Goal: Task Accomplishment & Management: Manage account settings

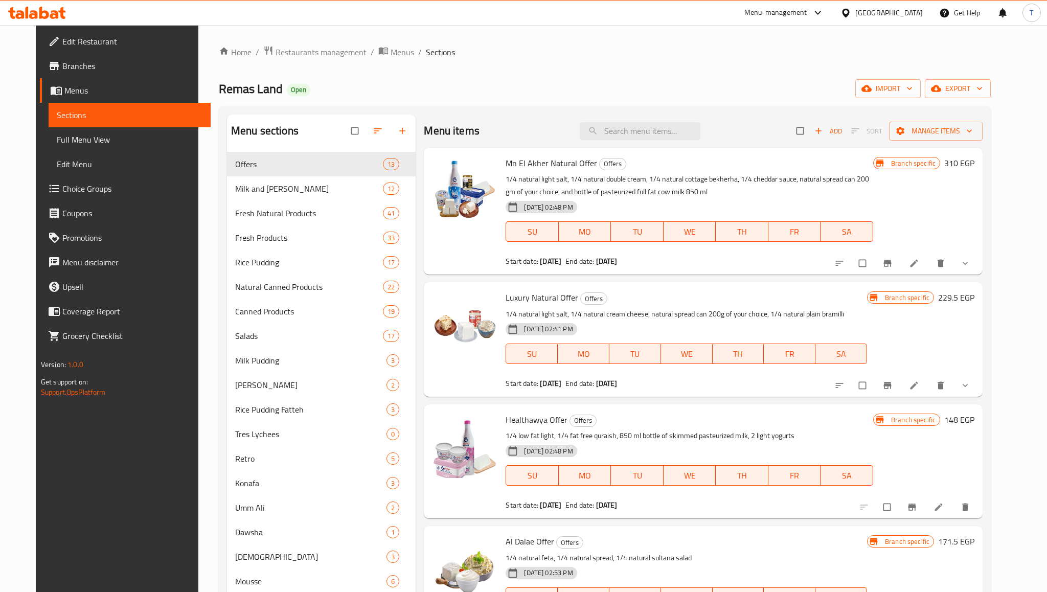
click at [526, 20] on div "Menu-management [GEOGRAPHIC_DATA] Get Help T" at bounding box center [523, 13] width 1047 height 25
click at [644, 132] on input "search" at bounding box center [640, 131] width 121 height 18
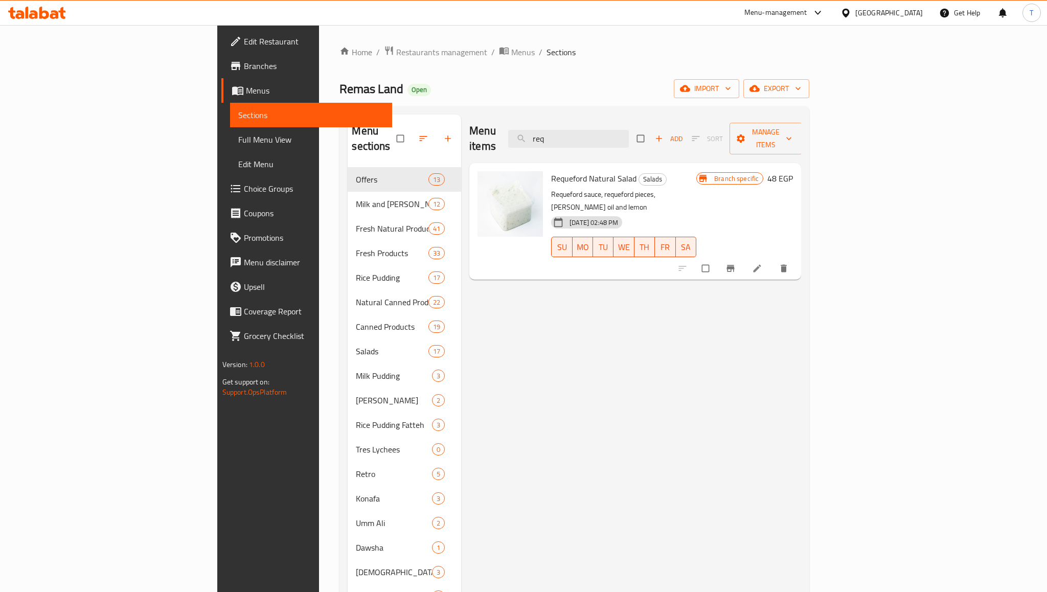
click at [642, 122] on div "Menu items req Add Sort Manage items" at bounding box center [635, 139] width 332 height 49
click at [629, 131] on input "req" at bounding box center [568, 139] width 121 height 18
paste input "Roquefort cheese sauce"
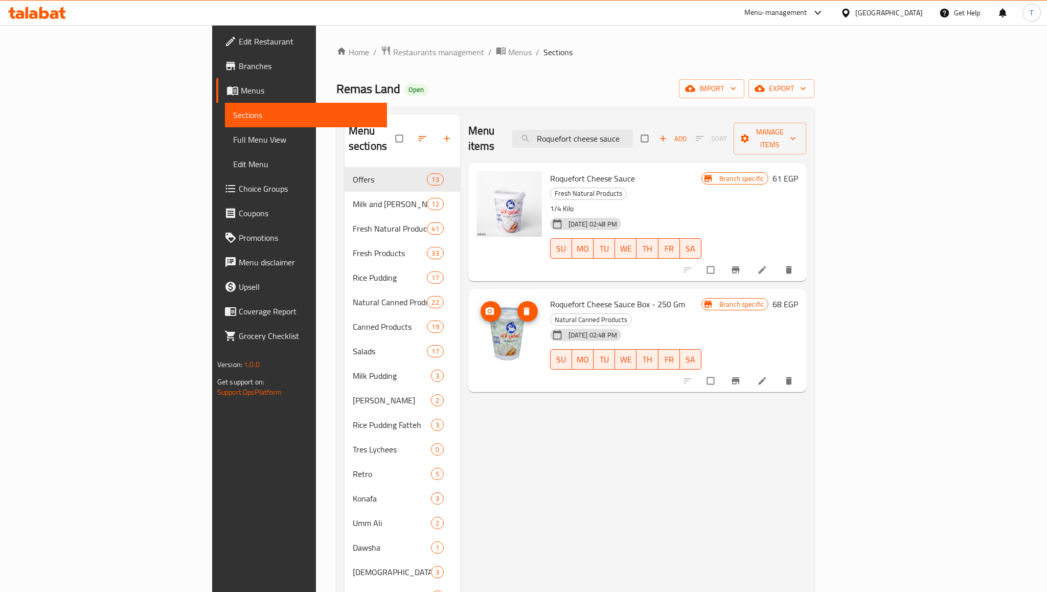
type input "Roquefort cheese sauce"
click at [477, 213] on img at bounding box center [509, 203] width 65 height 65
click at [768, 265] on icon at bounding box center [762, 270] width 10 height 10
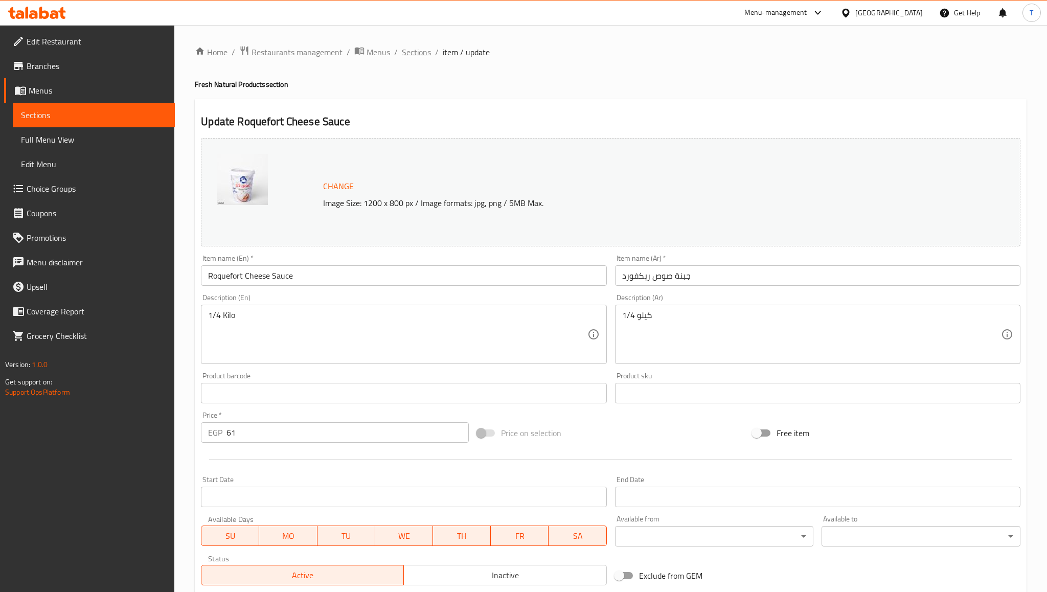
click at [411, 55] on span "Sections" at bounding box center [416, 52] width 29 height 12
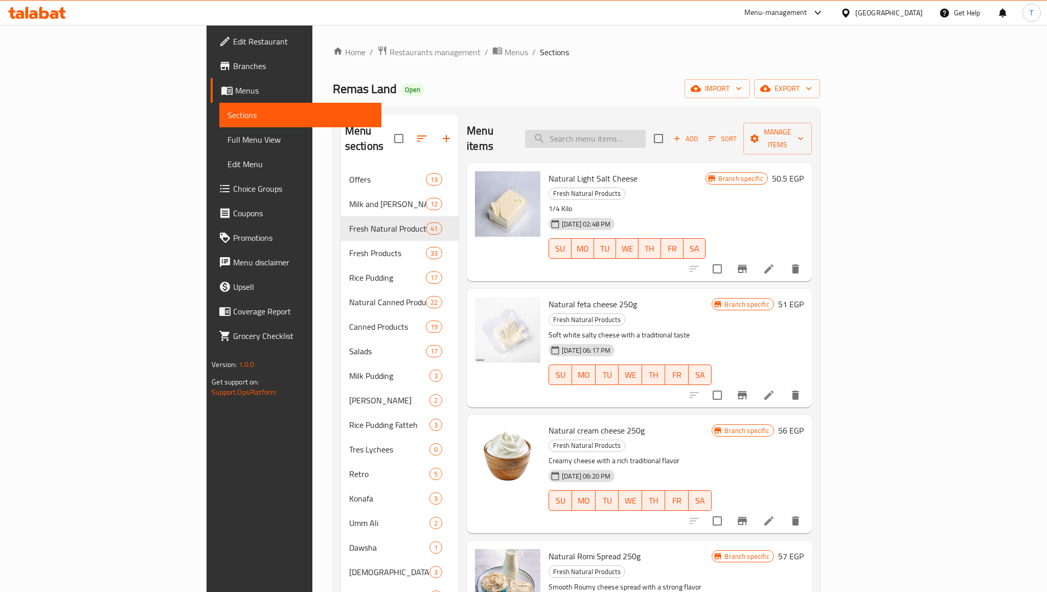
click at [626, 135] on input "search" at bounding box center [585, 139] width 121 height 18
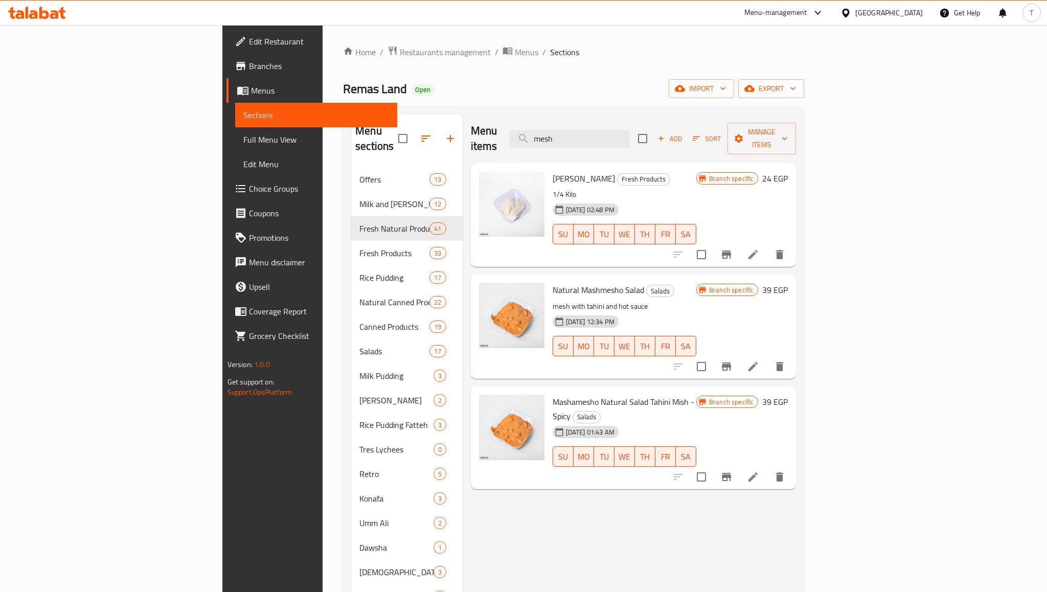
click at [499, 133] on div "Menu items mesh Add Sort Manage items" at bounding box center [634, 139] width 326 height 49
click at [630, 134] on input "mesh" at bounding box center [569, 139] width 121 height 18
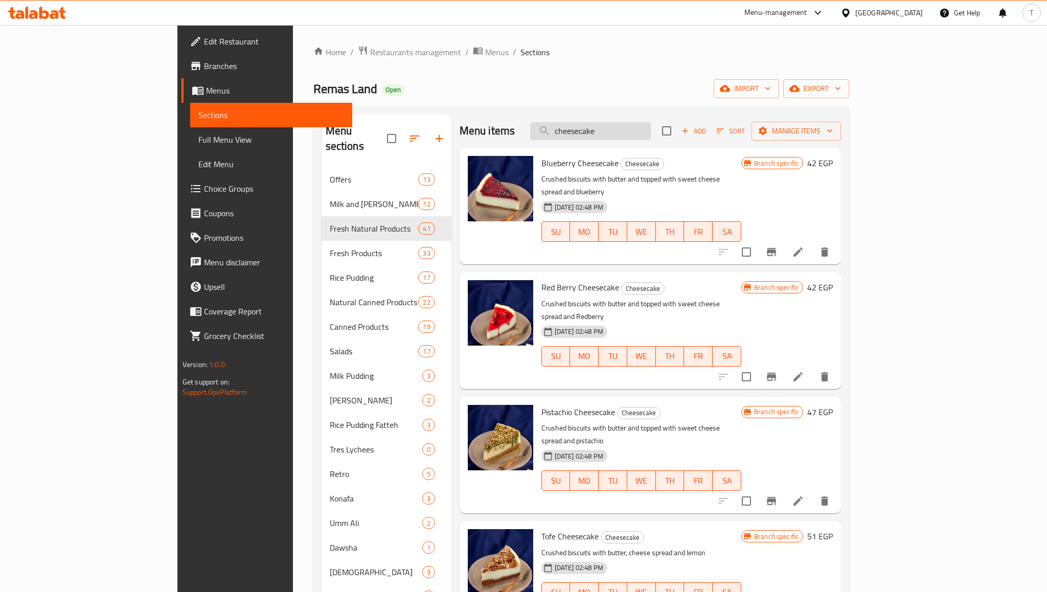
click at [651, 131] on input "cheesecake" at bounding box center [590, 131] width 121 height 18
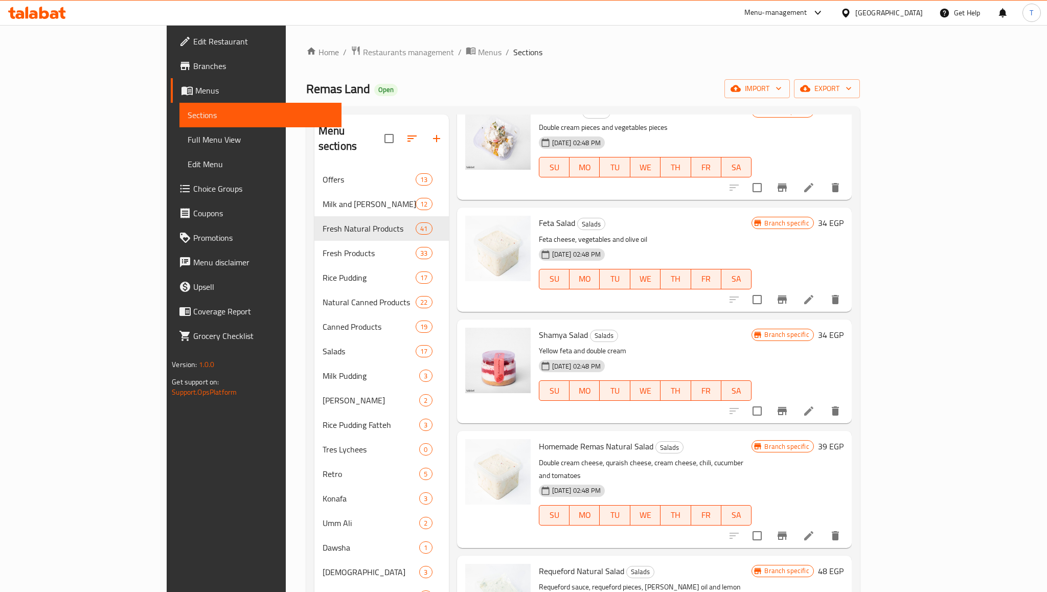
scroll to position [304, 0]
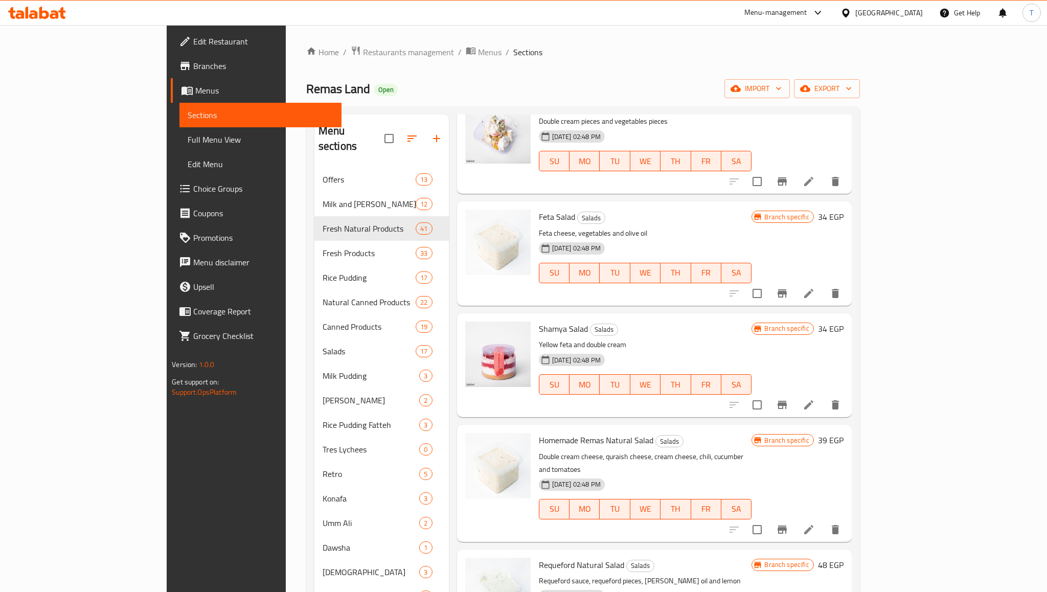
type input "salad"
click at [815, 399] on icon at bounding box center [809, 405] width 12 height 12
